Goal: Contribute content: Contribute content

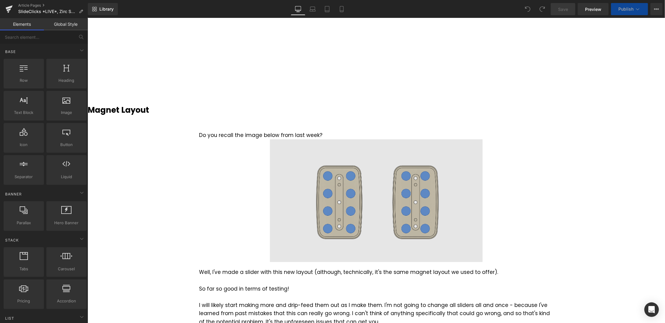
scroll to position [273, 0]
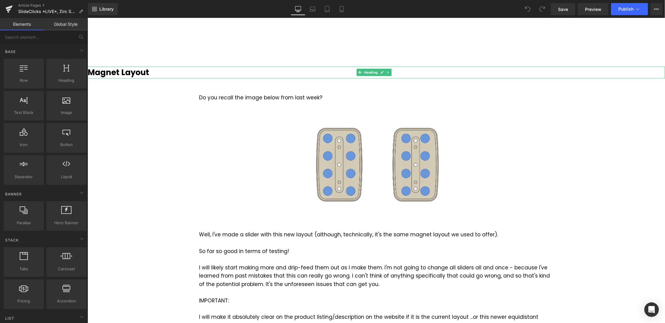
click at [145, 72] on b "Magnet Layout" at bounding box center [118, 72] width 62 height 11
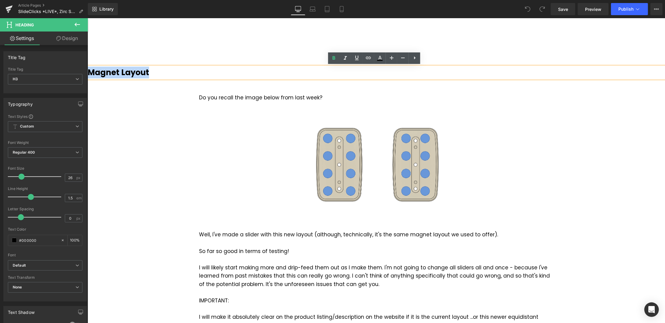
drag, startPoint x: 155, startPoint y: 72, endPoint x: 90, endPoint y: 77, distance: 65.0
click at [90, 77] on h3 "Magnet Layout" at bounding box center [376, 72] width 578 height 12
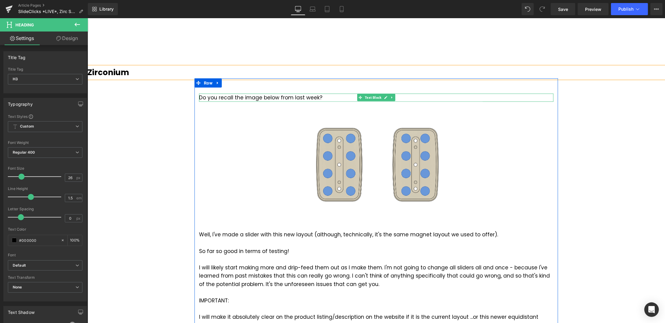
click at [301, 96] on div "Do you recall the image below from last week?" at bounding box center [376, 97] width 355 height 8
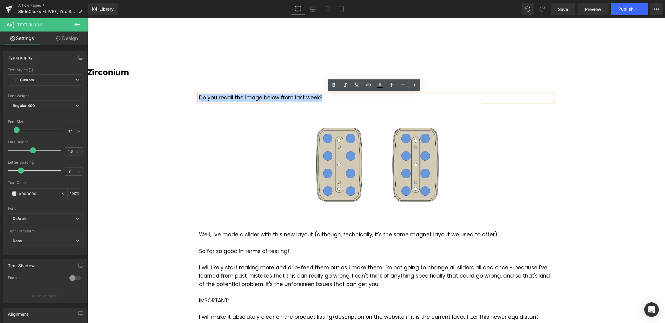
drag, startPoint x: 324, startPoint y: 96, endPoint x: 198, endPoint y: 97, distance: 125.4
click at [199, 97] on div "Do you recall the image below from last week?" at bounding box center [376, 97] width 355 height 8
click at [153, 71] on h3 "Zirconium" at bounding box center [376, 72] width 578 height 12
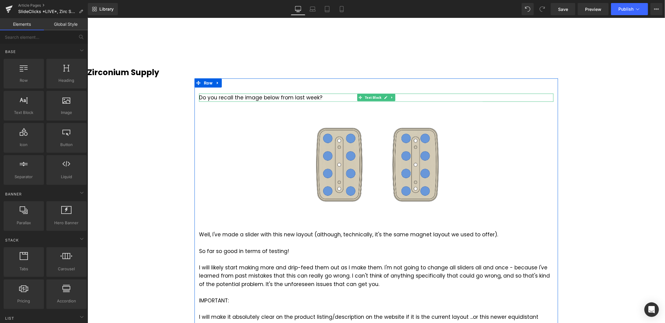
click at [305, 97] on div "Do you recall the image below from last week?" at bounding box center [376, 97] width 355 height 8
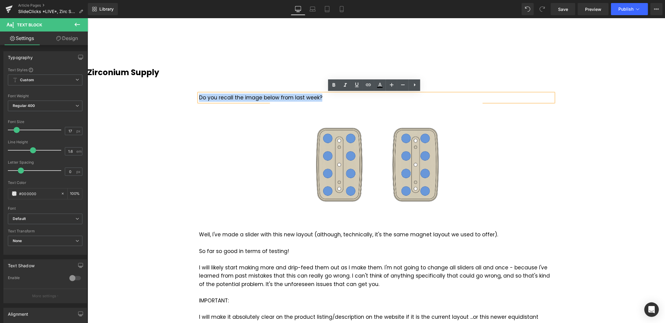
drag, startPoint x: 319, startPoint y: 96, endPoint x: 197, endPoint y: 97, distance: 122.4
click at [199, 97] on div "Do you recall the image below from last week?" at bounding box center [376, 97] width 355 height 8
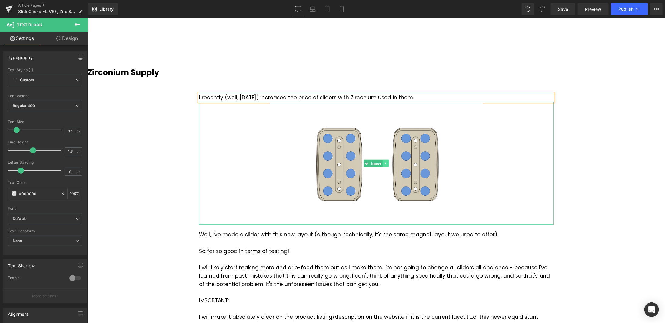
click at [384, 162] on icon at bounding box center [384, 163] width 1 height 2
click at [387, 163] on icon at bounding box center [388, 162] width 3 height 3
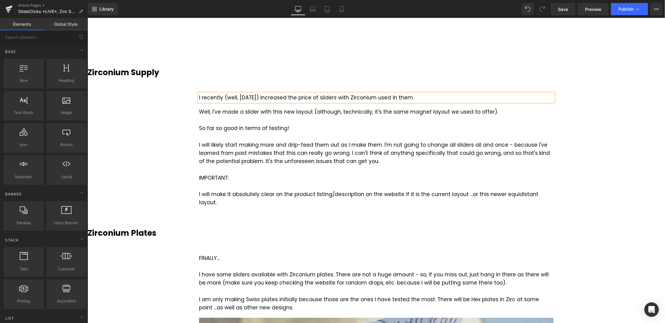
click at [433, 98] on div "I recently (well, [DATE]) increased the price of sliders with Zirconium used in…" at bounding box center [376, 97] width 355 height 8
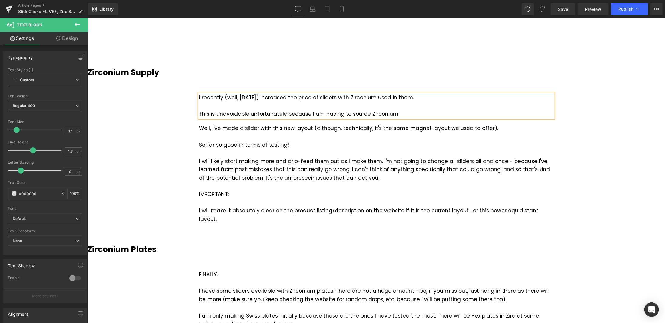
click at [366, 110] on div "I recently (well, [DATE]) increased the price of sliders with Zirconium used in…" at bounding box center [376, 105] width 355 height 25
click at [414, 115] on div "I recently (well, [DATE]) increased the price of sliders with Zirconium used in…" at bounding box center [376, 105] width 355 height 25
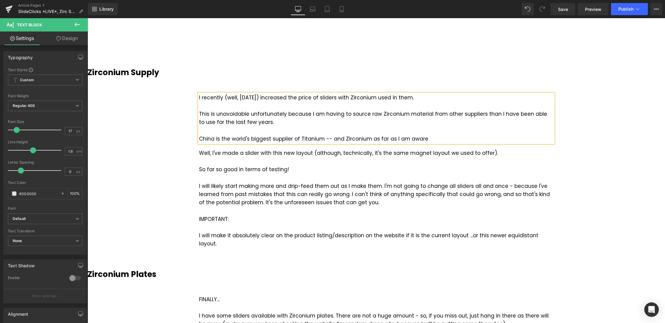
click at [327, 139] on div "China is the world's biggest supplier of Titanium -- and Zirconium as far as I …" at bounding box center [376, 139] width 355 height 8
click at [430, 136] on div "China is the world's biggest supplier of Titanium (and Zirconium as far as I am…" at bounding box center [376, 139] width 355 height 8
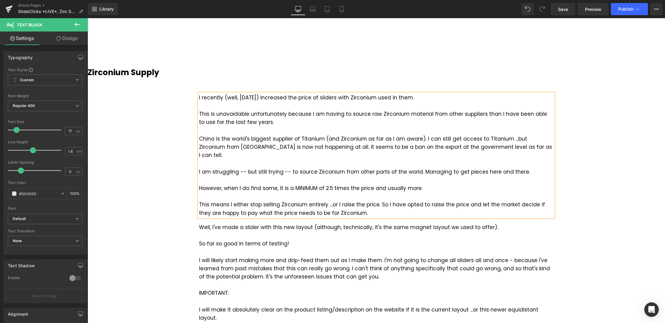
click at [322, 202] on div "This means I either stop selling Zirconium entirely ...or I raise the price. So…" at bounding box center [376, 208] width 355 height 16
click at [392, 201] on div "This means I either stop selling Zirconium entirely ...or I raise the price. So…" at bounding box center [376, 208] width 355 height 16
click at [286, 204] on div "This means I either stop selling Zirconium entirely ...or I raise the price. So…" at bounding box center [376, 208] width 355 height 16
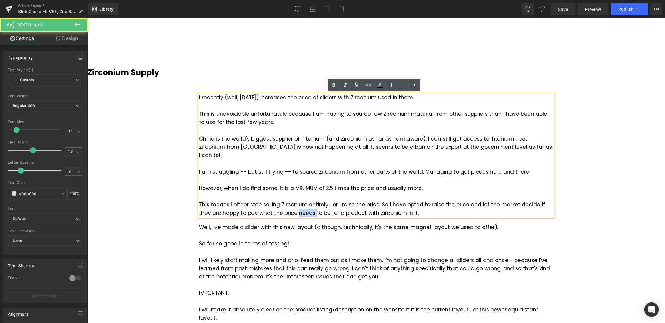
click at [287, 204] on div "This means I either stop selling Zirconium entirely ...or I raise the price. So…" at bounding box center [376, 208] width 355 height 16
click at [567, 10] on span "Save" at bounding box center [563, 9] width 10 height 6
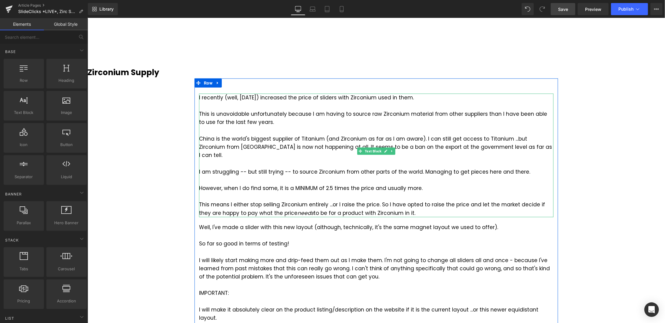
click at [383, 200] on div "This means I either stop selling Zirconium entirely ...or I raise the price. So…" at bounding box center [376, 208] width 355 height 16
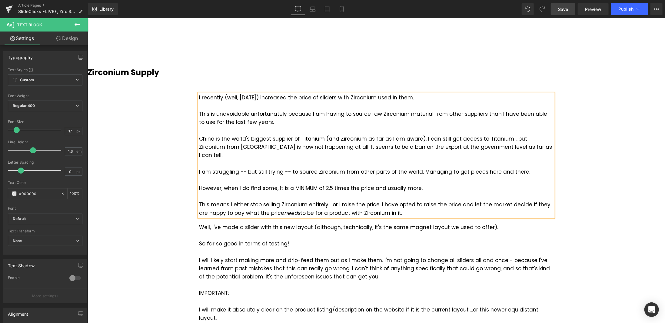
click at [519, 200] on div "This means I either stop selling Zirconium entirely ...or I raise the price. I …" at bounding box center [376, 208] width 355 height 16
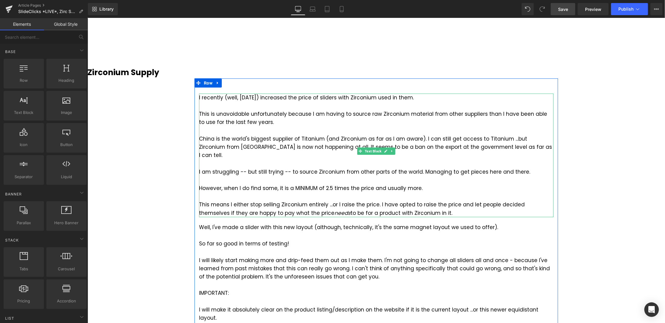
click at [454, 200] on div "This means I either stop selling Zirconium entirely ...or I raise the price. I …" at bounding box center [376, 208] width 355 height 16
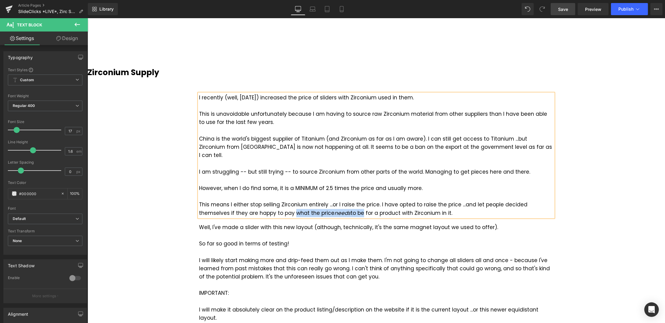
drag, startPoint x: 259, startPoint y: 204, endPoint x: 327, endPoint y: 205, distance: 67.6
click at [327, 205] on div "This means I either stop selling Zirconium entirely ...or I raise the price. I …" at bounding box center [376, 208] width 355 height 16
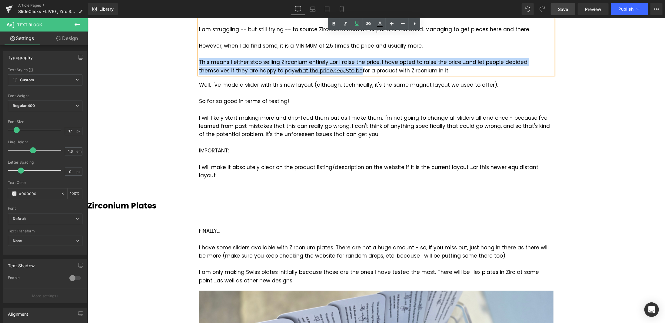
scroll to position [388, 0]
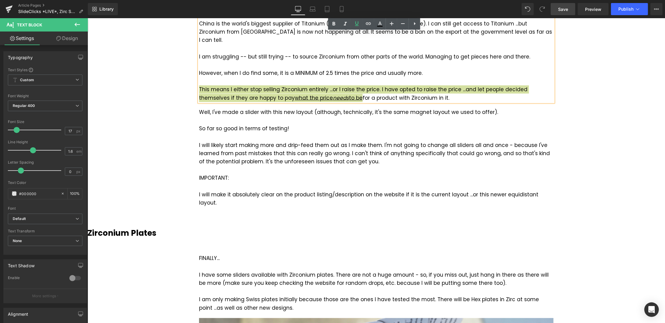
click at [562, 15] on link "Save" at bounding box center [563, 9] width 25 height 12
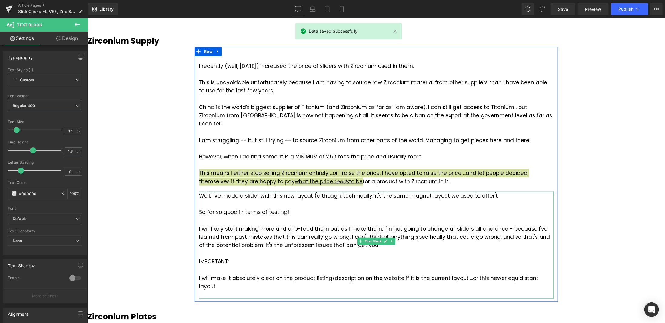
scroll to position [297, 0]
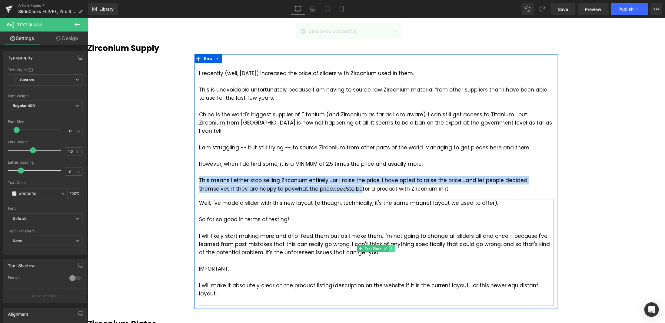
click at [390, 246] on icon at bounding box center [391, 248] width 3 height 4
click at [393, 246] on icon at bounding box center [394, 247] width 3 height 3
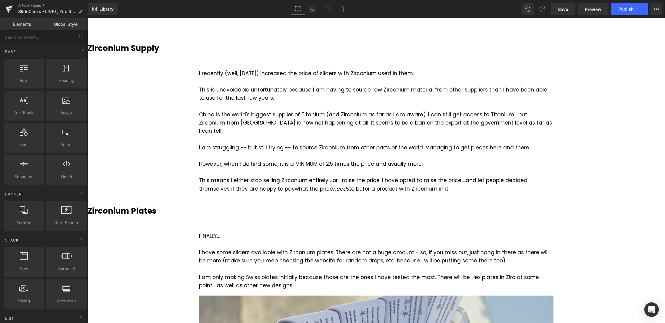
click at [572, 11] on link "Save" at bounding box center [563, 9] width 25 height 12
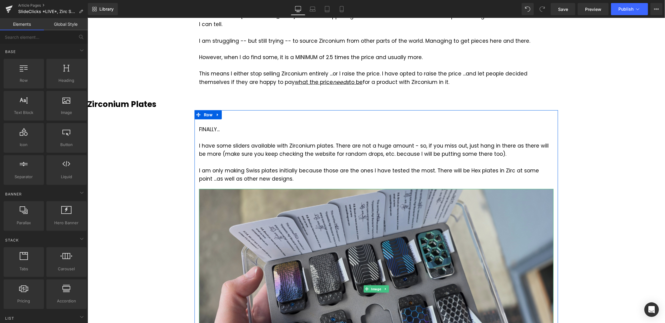
scroll to position [364, 0]
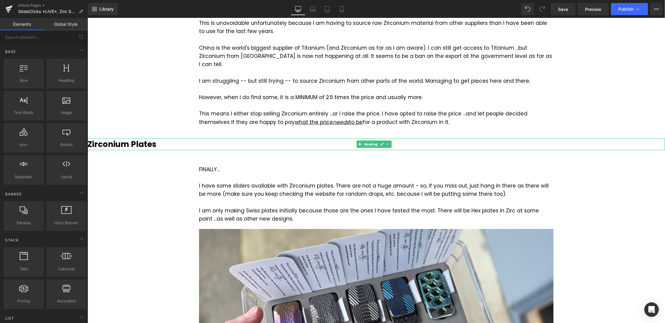
click at [134, 138] on b "Zirconium Plates" at bounding box center [121, 143] width 69 height 11
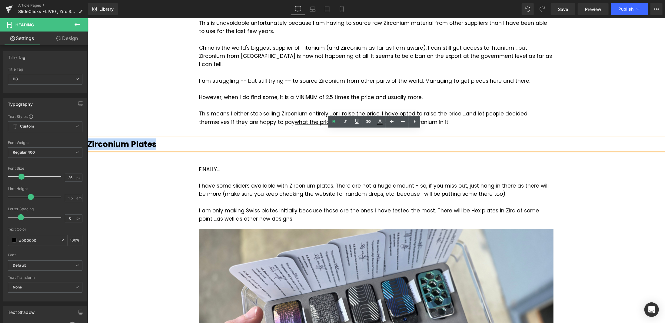
drag, startPoint x: 155, startPoint y: 136, endPoint x: 87, endPoint y: 138, distance: 67.3
click at [87, 138] on b "Zirconium Plates" at bounding box center [121, 143] width 69 height 11
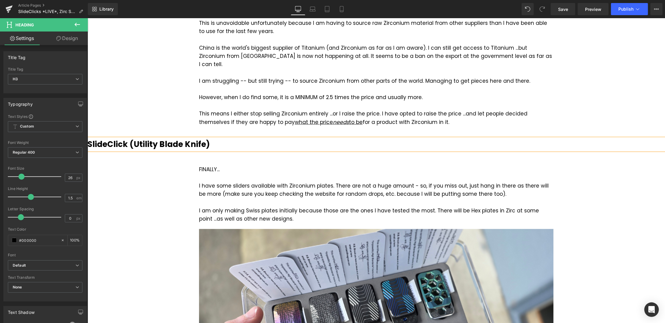
click at [234, 181] on div "FINALLY... I have some sliders available with Zirconium plates. There are not a…" at bounding box center [376, 194] width 355 height 58
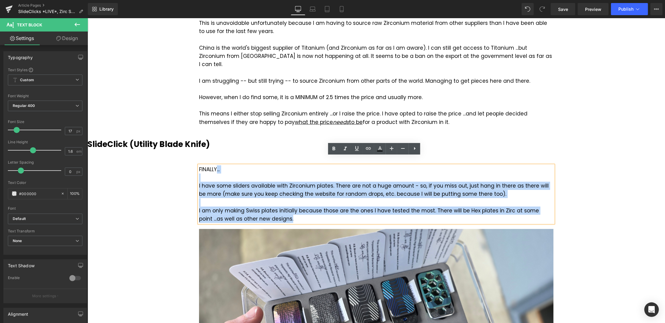
drag, startPoint x: 277, startPoint y: 211, endPoint x: 215, endPoint y: 158, distance: 81.1
click at [215, 165] on div "FINALLY... I have some sliders available with Zirconium plates. There are not a…" at bounding box center [376, 194] width 355 height 58
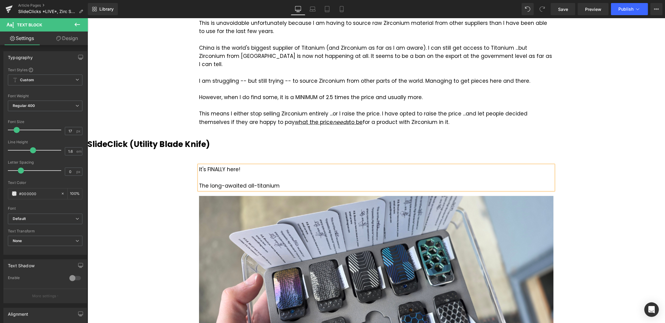
click at [241, 181] on div "The long-awaited all-titanium" at bounding box center [376, 185] width 355 height 8
click at [283, 181] on div "The long-awaited, all-titanium" at bounding box center [376, 185] width 355 height 8
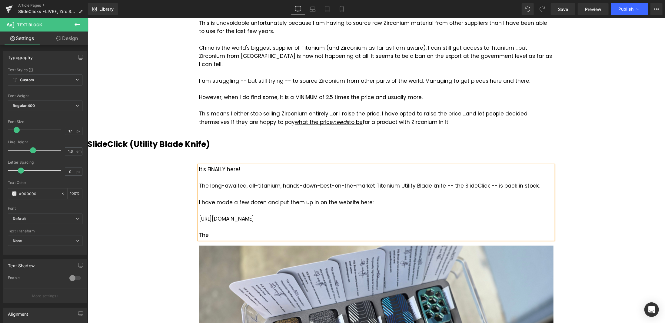
drag, startPoint x: 315, startPoint y: 208, endPoint x: 321, endPoint y: 208, distance: 6.1
click at [199, 211] on div "It's FINALLY here! The long-awaited, all-titanium, hands-down-best-on-the-marke…" at bounding box center [376, 202] width 355 height 74
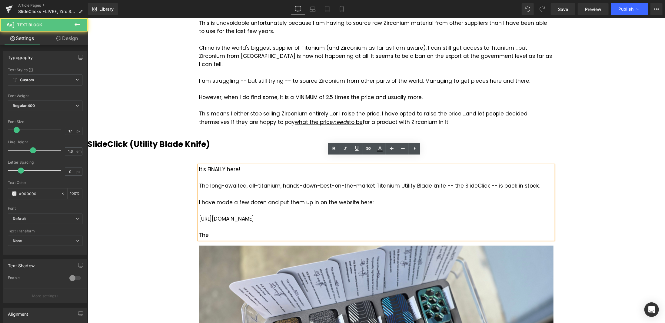
click at [338, 215] on div "[URL][DOMAIN_NAME]" at bounding box center [376, 219] width 355 height 8
click at [351, 215] on div "[URL][DOMAIN_NAME] (or CLICK HERE)" at bounding box center [376, 219] width 355 height 8
drag, startPoint x: 304, startPoint y: 211, endPoint x: 197, endPoint y: 214, distance: 106.7
click at [199, 215] on div "[URL][DOMAIN_NAME] (or CLICK HERE)" at bounding box center [376, 219] width 355 height 8
click at [333, 148] on icon at bounding box center [334, 149] width 3 height 4
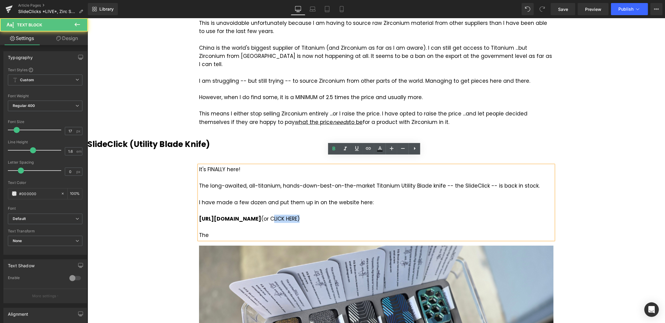
drag, startPoint x: 319, startPoint y: 210, endPoint x: 345, endPoint y: 156, distance: 59.8
click at [347, 215] on div "[URL][DOMAIN_NAME] (or CLICK HERE)" at bounding box center [376, 219] width 355 height 8
click at [332, 147] on icon at bounding box center [333, 148] width 7 height 7
drag, startPoint x: 310, startPoint y: 209, endPoint x: 203, endPoint y: 213, distance: 106.4
click at [204, 215] on div "[URL][DOMAIN_NAME] (or CLICK HERE )" at bounding box center [376, 219] width 355 height 8
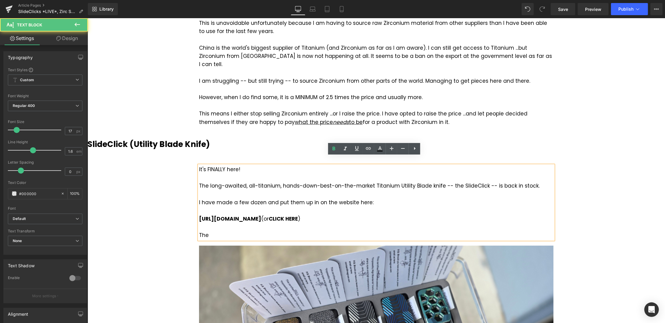
drag, startPoint x: 196, startPoint y: 211, endPoint x: 278, endPoint y: 208, distance: 82.2
click at [278, 208] on div "It's FINALLY here! The long-awaited, all-titanium, hands-down-best-on-the-marke…" at bounding box center [376, 202] width 355 height 74
click at [261, 215] on strong "[URL][DOMAIN_NAME]" at bounding box center [230, 218] width 62 height 7
drag, startPoint x: 309, startPoint y: 209, endPoint x: 197, endPoint y: 209, distance: 111.5
click at [199, 215] on div "[URL][DOMAIN_NAME] (or CLICK HERE )" at bounding box center [376, 219] width 355 height 8
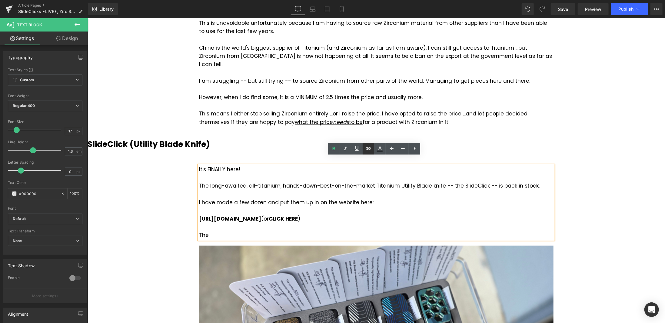
click at [368, 148] on icon at bounding box center [368, 148] width 7 height 7
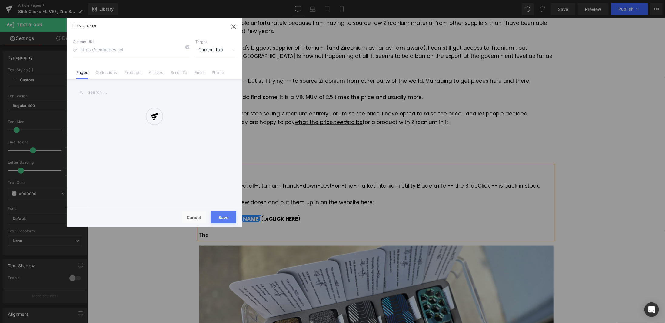
click at [310, 0] on div "Text Color Highlight Color #333333 Edit or remove link: Edit - Unlink - Cancel …" at bounding box center [332, 0] width 665 height 0
click at [135, 73] on div "Link picker Back to Library Insert Custom URL Target Current Tab Current Tab Ne…" at bounding box center [155, 122] width 176 height 209
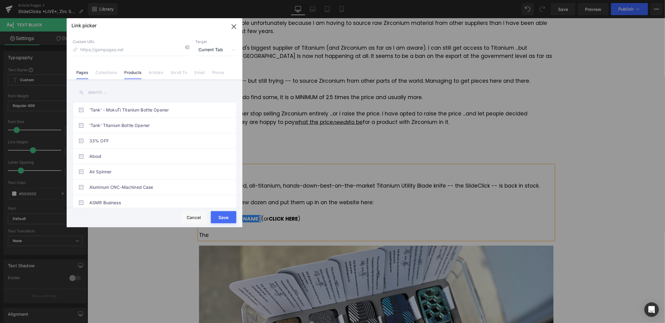
click at [133, 73] on link "Products" at bounding box center [132, 74] width 17 height 9
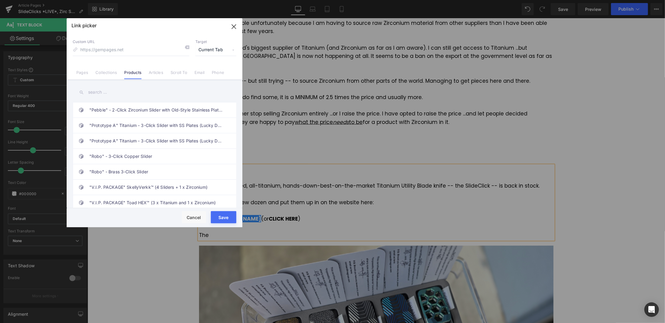
click at [105, 93] on input "text" at bounding box center [155, 92] width 164 height 14
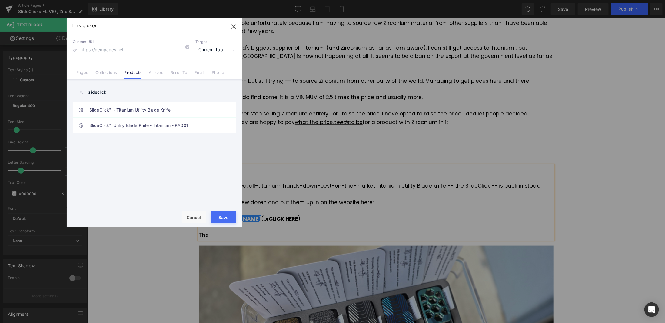
type input "slideclick"
click at [149, 110] on link "SlideClick™ - Titanium Utility Blade Knife" at bounding box center [155, 109] width 133 height 15
click at [221, 218] on button "Save" at bounding box center [223, 217] width 25 height 12
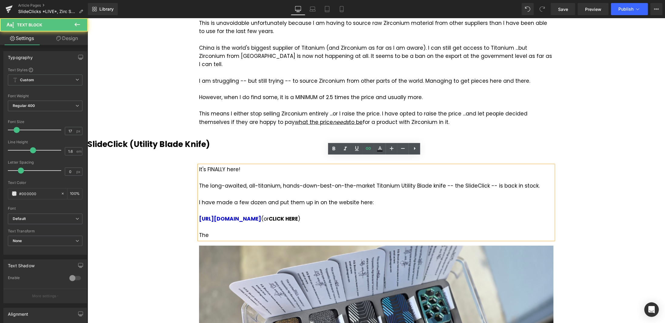
drag, startPoint x: 318, startPoint y: 209, endPoint x: 334, endPoint y: 208, distance: 15.8
click at [334, 215] on div "[URL][DOMAIN_NAME] (or CLICK HERE )" at bounding box center [376, 219] width 355 height 8
drag, startPoint x: 347, startPoint y: 208, endPoint x: 320, endPoint y: 210, distance: 27.0
click at [298, 215] on strong "CLICK HERE" at bounding box center [282, 218] width 29 height 7
click at [367, 146] on icon at bounding box center [368, 148] width 7 height 7
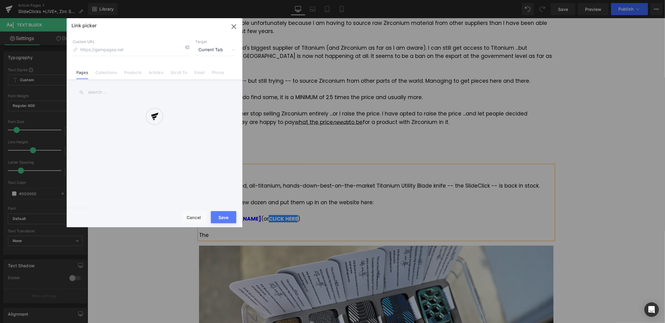
click at [416, 0] on div "Text Color Highlight Color #333333 Edit or remove link: Edit - Unlink - Cancel …" at bounding box center [332, 0] width 665 height 0
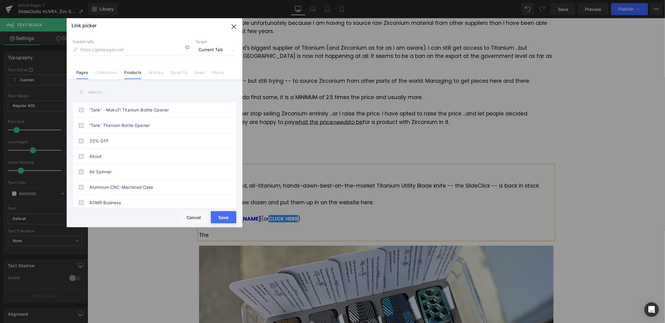
click at [133, 71] on link "Products" at bounding box center [132, 74] width 17 height 9
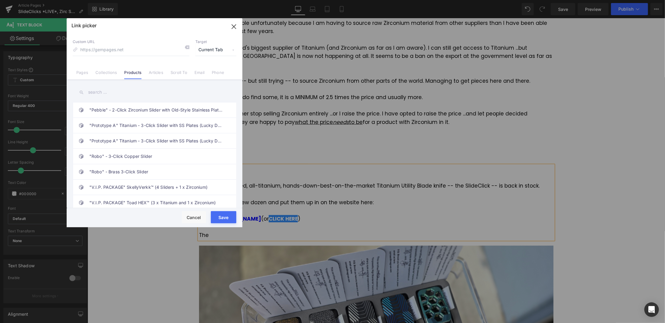
click at [131, 96] on input "text" at bounding box center [155, 92] width 164 height 14
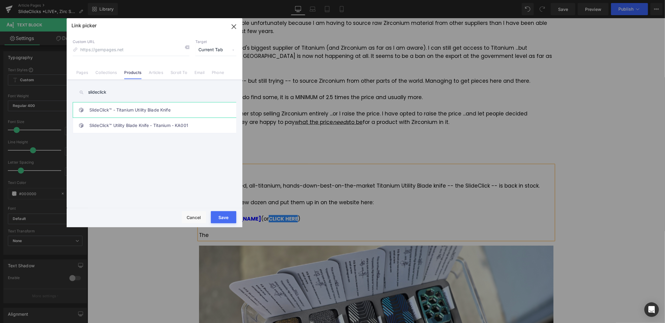
type input "slideclick"
click at [185, 108] on link "SlideClick™ - Titanium Utility Blade Knife" at bounding box center [155, 109] width 133 height 15
click at [225, 218] on button "Save" at bounding box center [223, 217] width 25 height 12
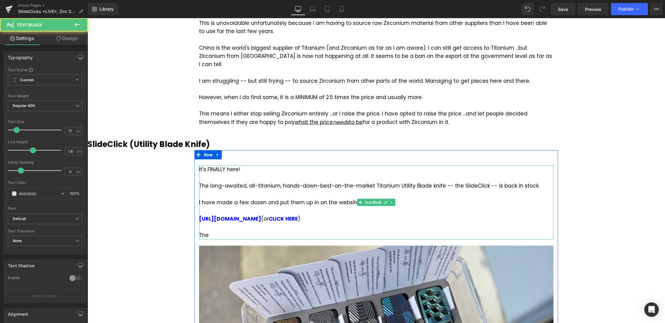
click at [226, 231] on div "The" at bounding box center [376, 235] width 355 height 8
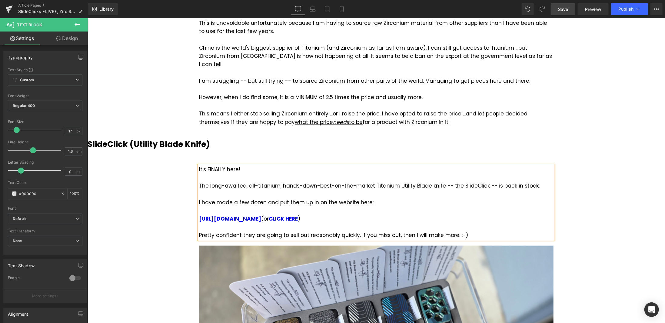
drag, startPoint x: 566, startPoint y: 8, endPoint x: 496, endPoint y: 61, distance: 87.2
click at [566, 8] on span "Save" at bounding box center [563, 9] width 10 height 6
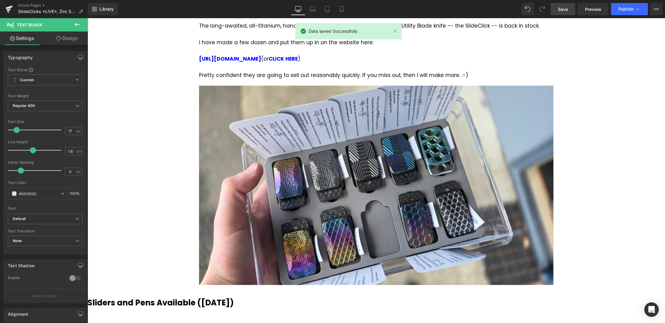
scroll to position [515, 0]
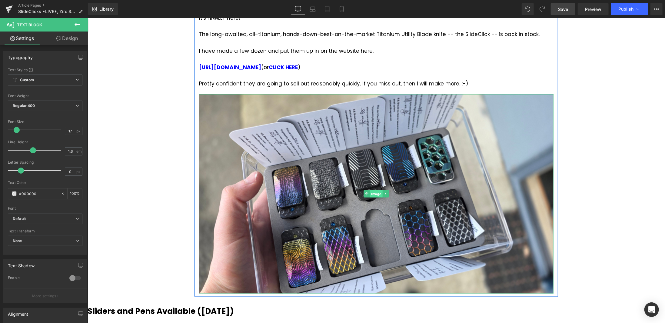
click at [375, 190] on span "Image" at bounding box center [376, 193] width 12 height 7
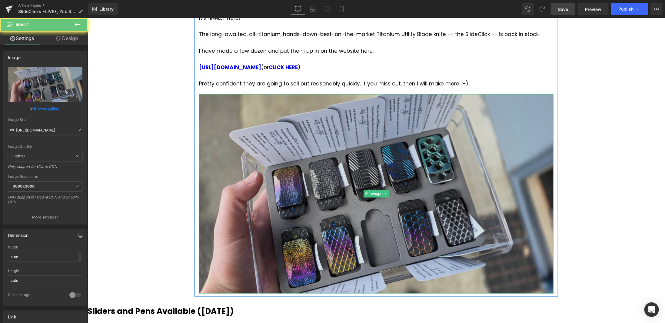
click at [264, 112] on img at bounding box center [376, 194] width 355 height 200
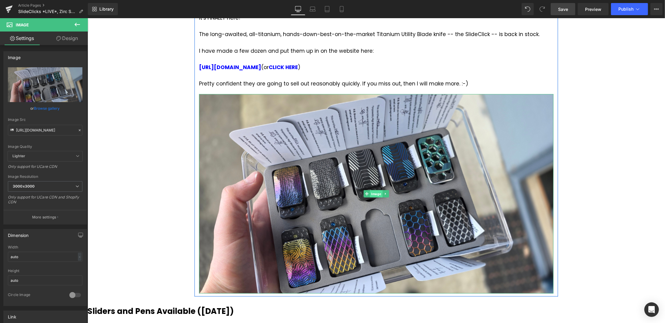
click at [371, 190] on span "Image" at bounding box center [376, 193] width 12 height 7
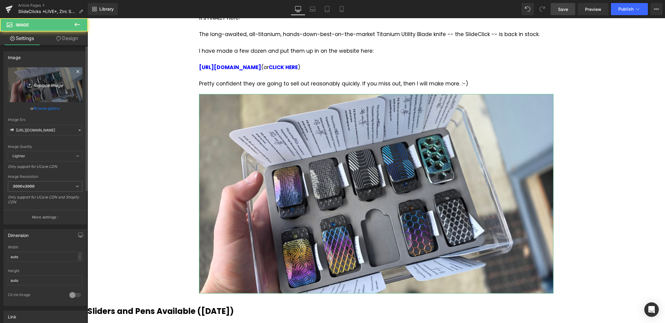
click at [55, 85] on icon "Replace Image" at bounding box center [45, 85] width 48 height 8
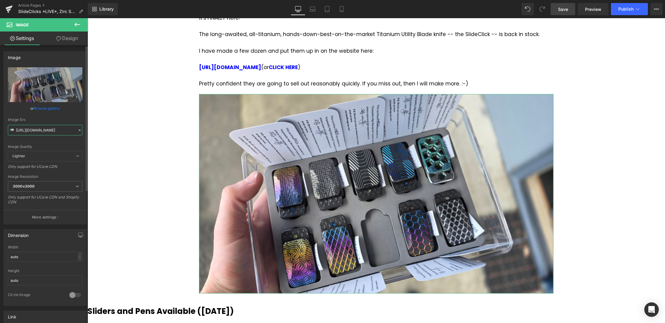
click at [39, 129] on input "[URL][DOMAIN_NAME]" at bounding box center [45, 130] width 75 height 11
paste input "SlideClick-Slide-1_3000x3000_0017c0f5-8451-449c-ae22-2fb0eeea59da.webp?v=175806…"
type input "[URL][DOMAIN_NAME]"
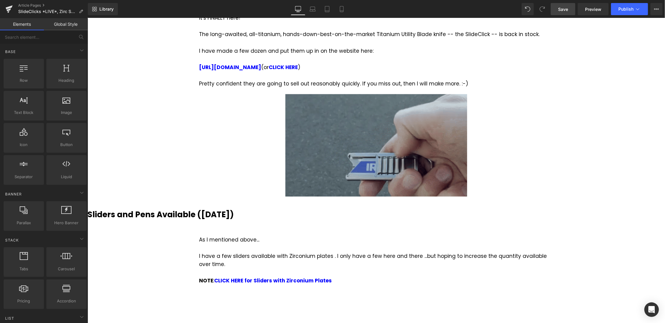
scroll to position [0, 0]
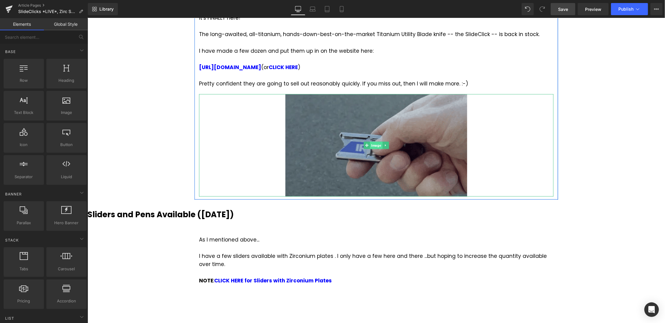
click at [375, 141] on span "Image" at bounding box center [376, 144] width 12 height 7
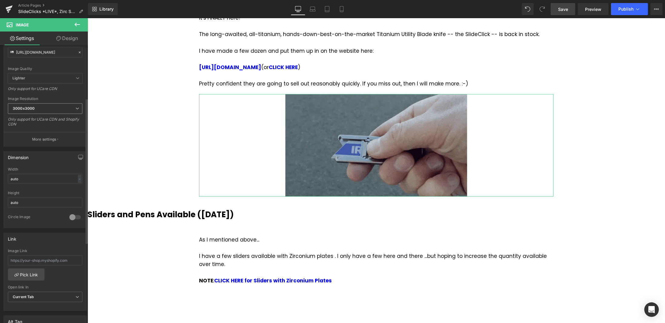
scroll to position [121, 0]
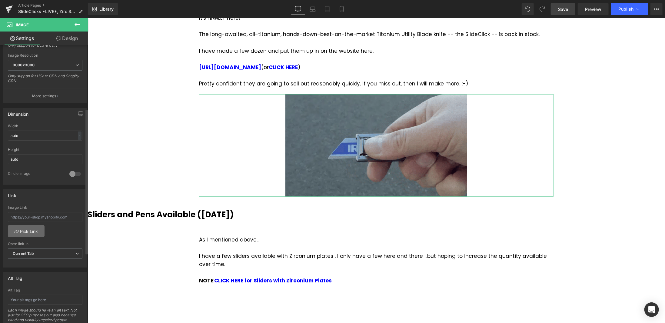
click at [32, 230] on link "Pick Link" at bounding box center [26, 231] width 37 height 12
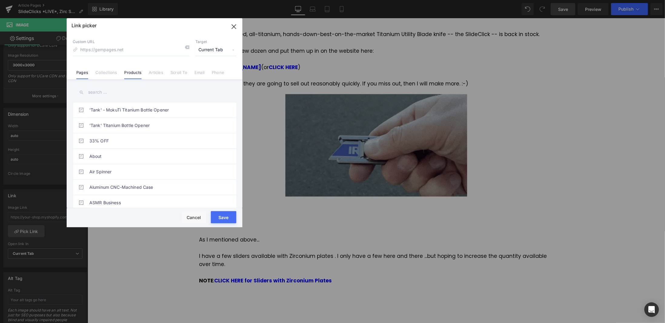
click at [132, 73] on link "Products" at bounding box center [132, 74] width 17 height 9
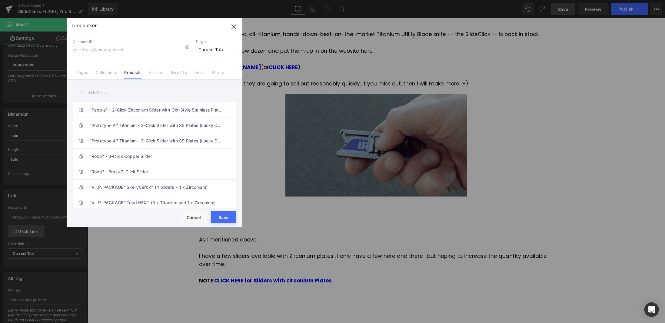
click at [113, 91] on input "text" at bounding box center [155, 92] width 164 height 14
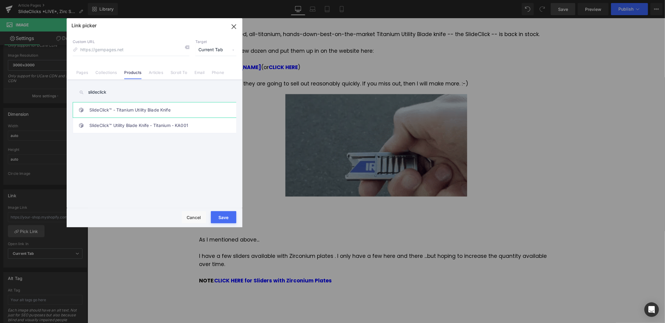
type input "slideclick"
click at [155, 108] on link "SlideClick™ - Titanium Utility Blade Knife" at bounding box center [155, 109] width 133 height 15
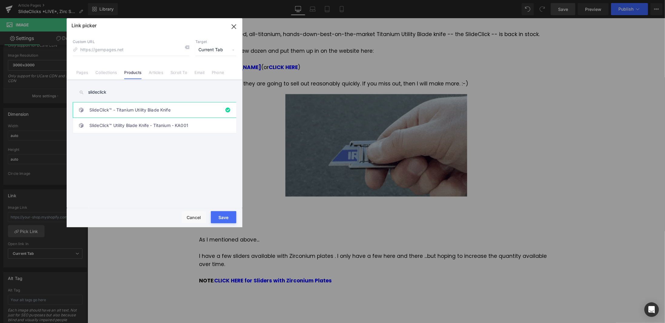
click at [223, 217] on button "Save" at bounding box center [223, 217] width 25 height 12
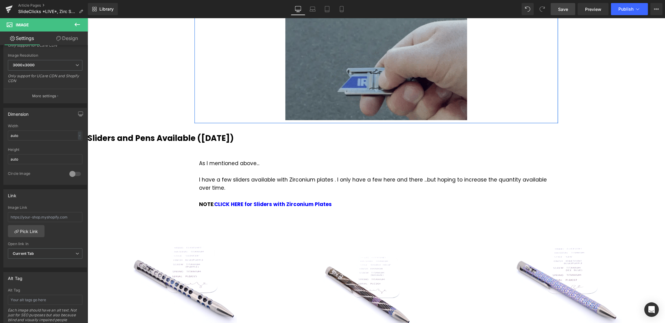
scroll to position [606, 0]
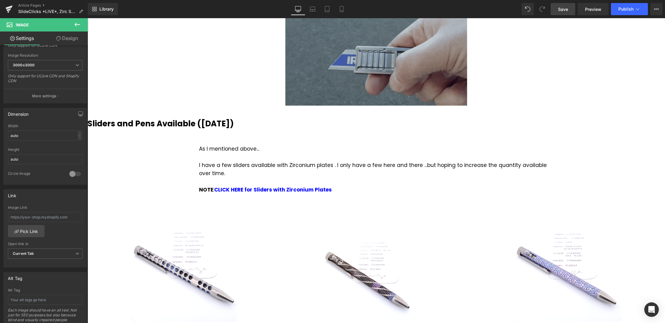
drag, startPoint x: 557, startPoint y: 7, endPoint x: 195, endPoint y: 86, distance: 370.2
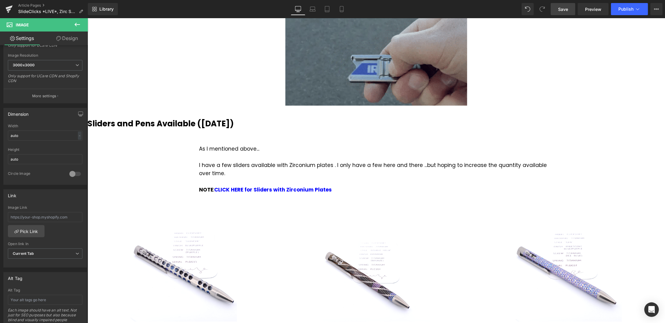
click at [557, 7] on link "Save" at bounding box center [563, 9] width 25 height 12
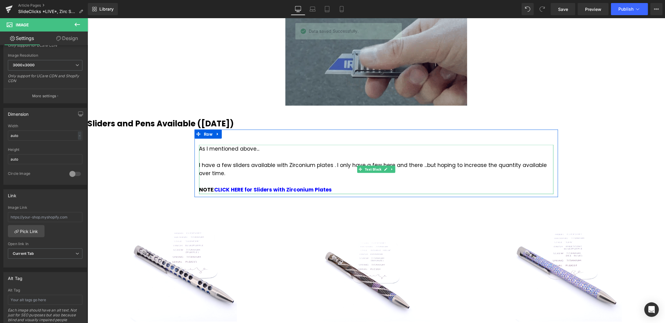
click at [221, 161] on div "I have a few sliders available with Zirconium plates . I only have a few here a…" at bounding box center [376, 169] width 355 height 16
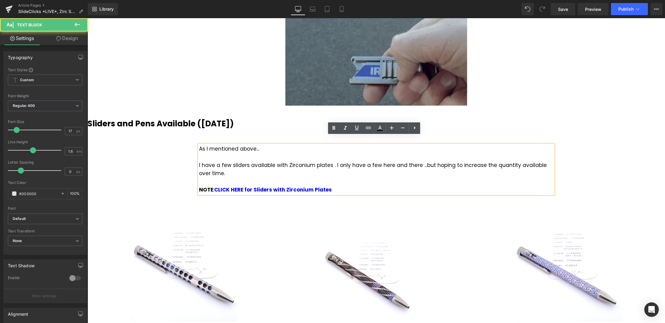
click at [199, 161] on div "I have a few sliders available with Zirconium plates . I only have a few here a…" at bounding box center [376, 169] width 355 height 16
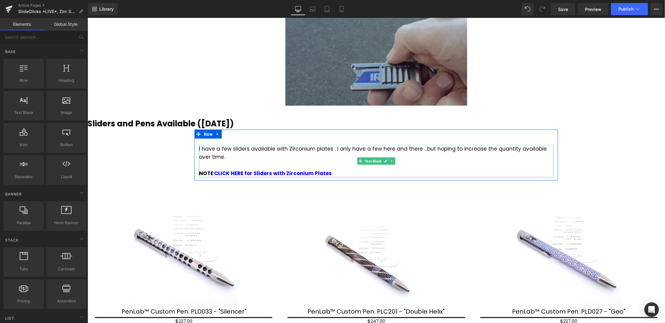
click at [208, 149] on span "I have a few sliders available with Zirconium plates . I only have a few here a…" at bounding box center [373, 152] width 348 height 15
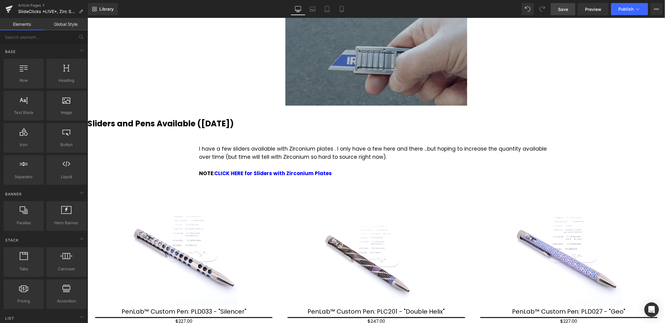
click at [570, 7] on link "Save" at bounding box center [563, 9] width 25 height 12
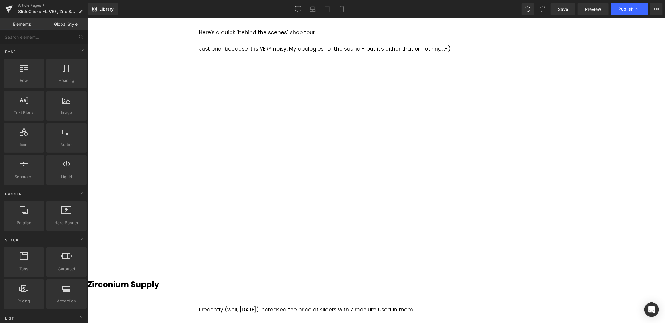
scroll to position [30, 0]
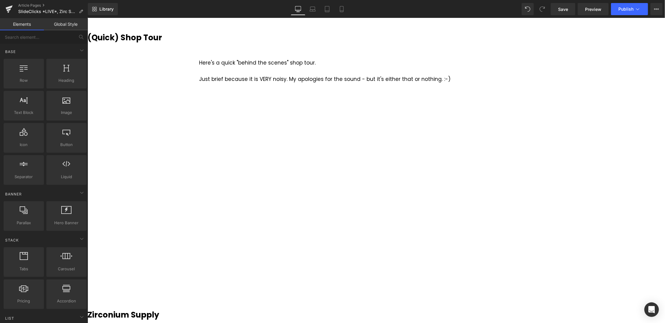
click at [87, 18] on div at bounding box center [87, 18] width 0 height 0
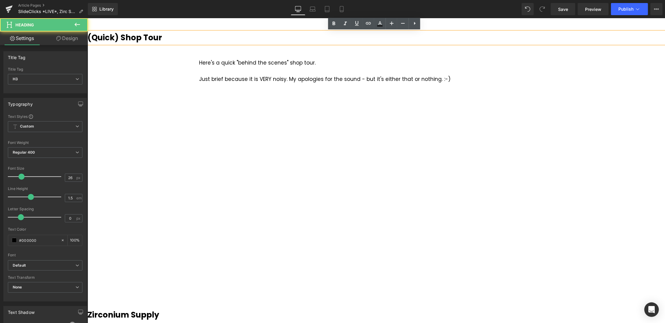
click at [93, 35] on b "(Quick) Shop Tour" at bounding box center [124, 37] width 75 height 11
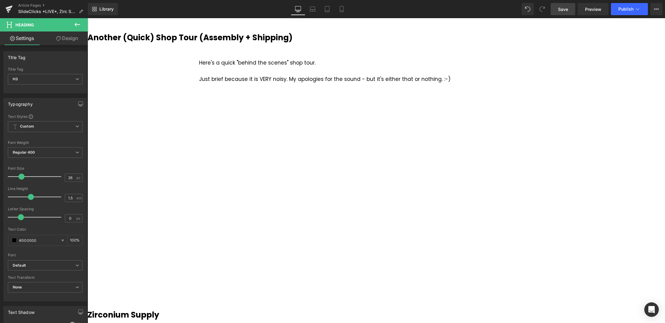
click at [561, 8] on span "Save" at bounding box center [563, 9] width 10 height 6
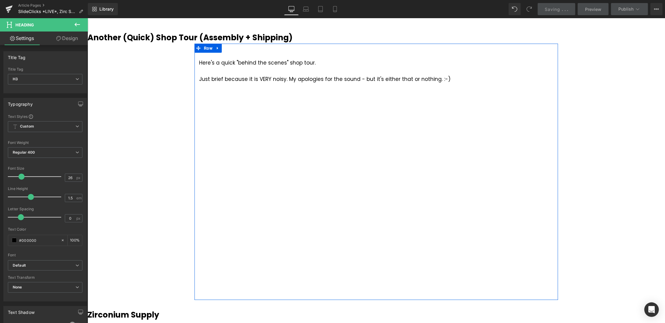
click at [87, 18] on div at bounding box center [87, 18] width 0 height 0
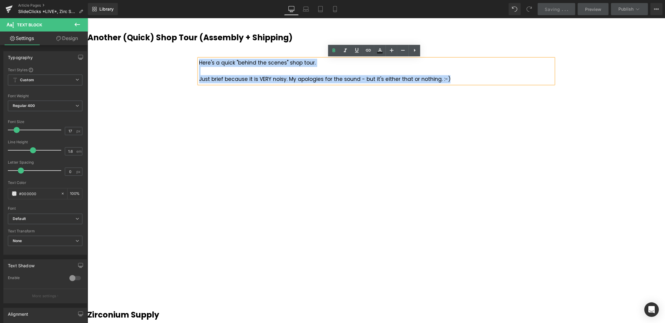
drag, startPoint x: 453, startPoint y: 79, endPoint x: 197, endPoint y: 62, distance: 257.2
click at [199, 62] on div "Here's a quick "behind the scenes" shop tour. Just brief because it is VERY noi…" at bounding box center [376, 70] width 355 height 25
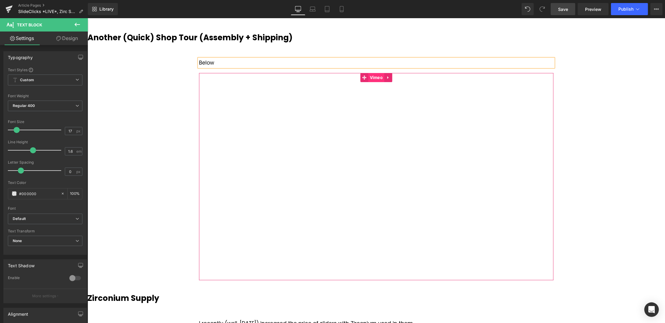
click at [375, 77] on span "Vimeo" at bounding box center [376, 77] width 16 height 9
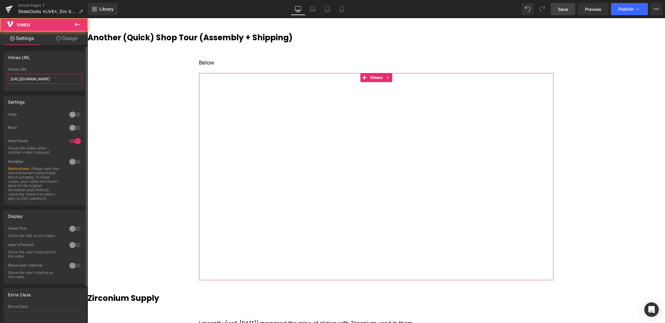
click at [66, 77] on input "[URL][DOMAIN_NAME]" at bounding box center [45, 79] width 75 height 10
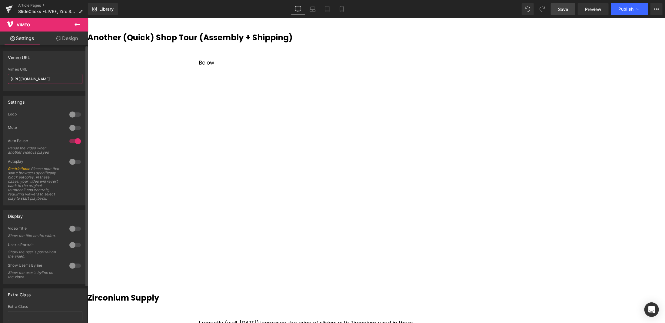
paste input "9266497/b9d7b11140"
type input "[URL][DOMAIN_NAME]"
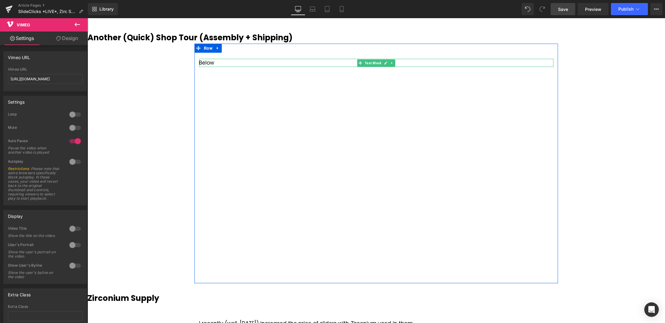
click at [206, 65] on div at bounding box center [376, 66] width 355 height 2
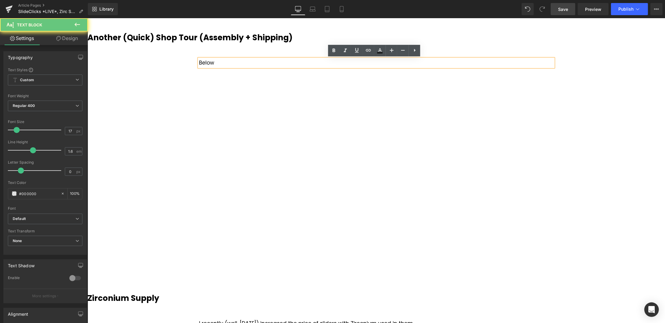
click at [220, 63] on div "Below" at bounding box center [376, 62] width 355 height 8
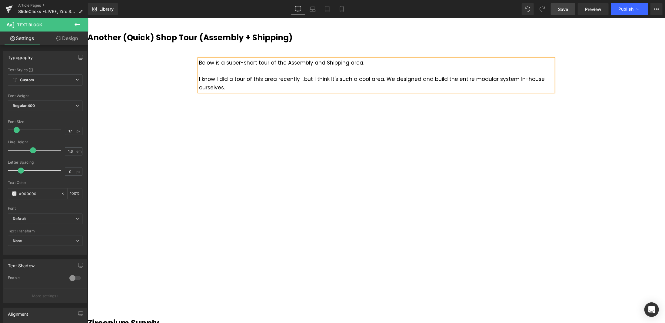
click at [561, 9] on span "Save" at bounding box center [563, 9] width 10 height 6
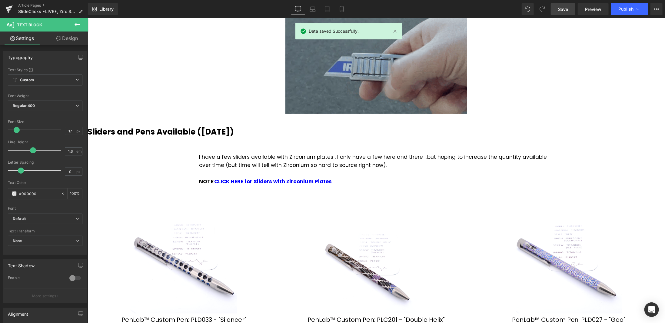
scroll to position [424, 0]
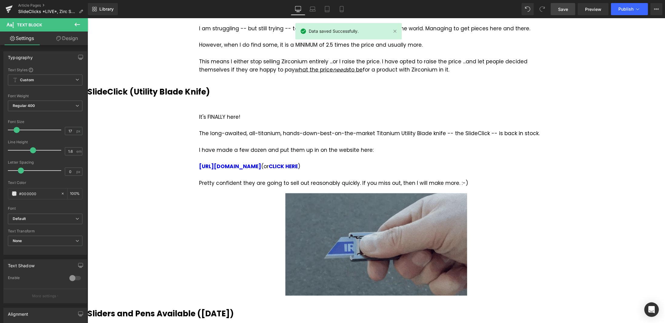
drag, startPoint x: 561, startPoint y: 7, endPoint x: 299, endPoint y: 84, distance: 272.8
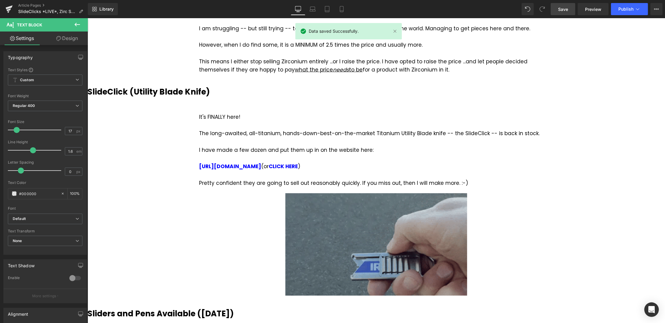
click at [561, 7] on span "Save" at bounding box center [563, 9] width 10 height 6
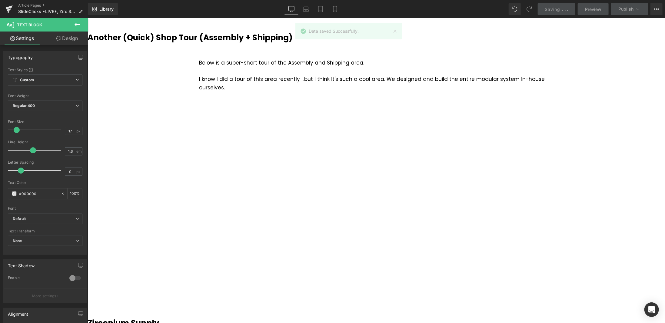
scroll to position [0, 0]
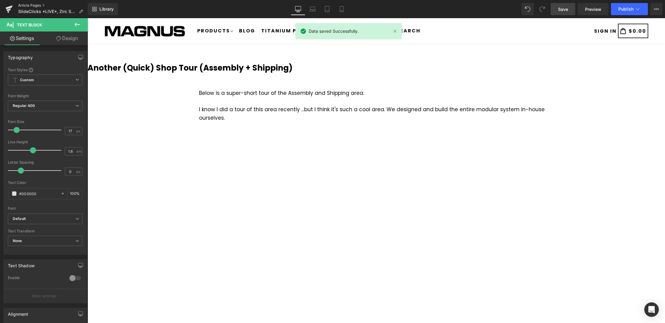
click at [37, 4] on link "Article Pages" at bounding box center [53, 5] width 70 height 5
